Goal: Navigation & Orientation: Understand site structure

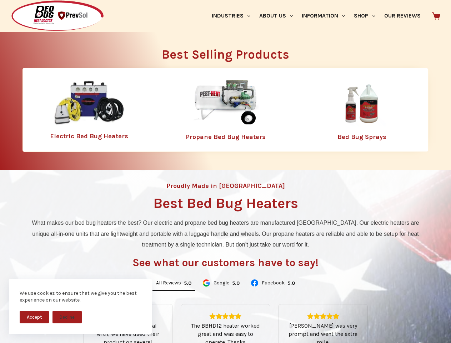
click at [225, 171] on div "Proudly Made in [GEOGRAPHIC_DATA] Best Bed Bug Heaters What makes our bed bug h…" at bounding box center [225, 300] width 451 height 260
click at [34, 317] on button "Accept" at bounding box center [34, 316] width 29 height 12
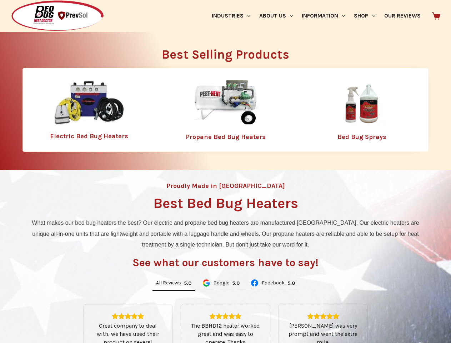
click at [67, 317] on button "Decline" at bounding box center [66, 322] width 29 height 12
click at [233, 16] on link "Industries" at bounding box center [230, 16] width 47 height 32
click at [279, 16] on link "About Us" at bounding box center [275, 16] width 42 height 32
click at [326, 16] on link "Information" at bounding box center [323, 16] width 52 height 32
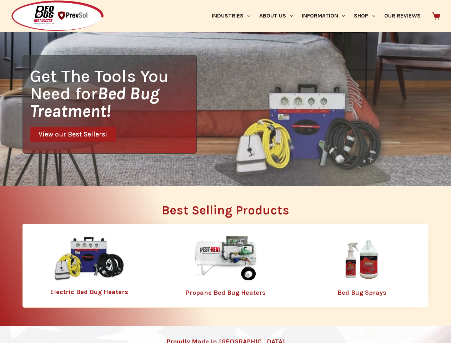
click at [367, 16] on link "Shop" at bounding box center [364, 16] width 30 height 32
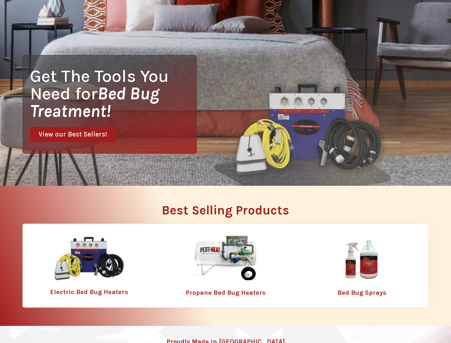
scroll to position [0, 0]
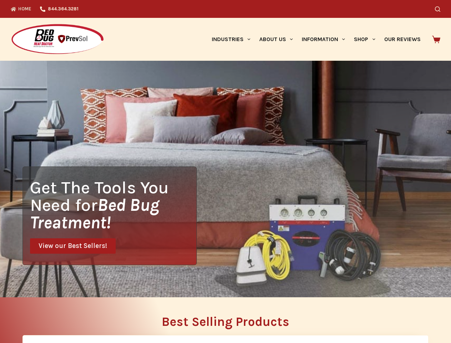
click at [173, 283] on div "Get The Tools You Need for Bed Bug Treatment! View our Best Sellers!" at bounding box center [225, 179] width 451 height 236
click at [221, 283] on div "Get The Tools You Need for Bed Bug Treatment! View our Best Sellers!" at bounding box center [225, 179] width 451 height 236
